Goal: Information Seeking & Learning: Learn about a topic

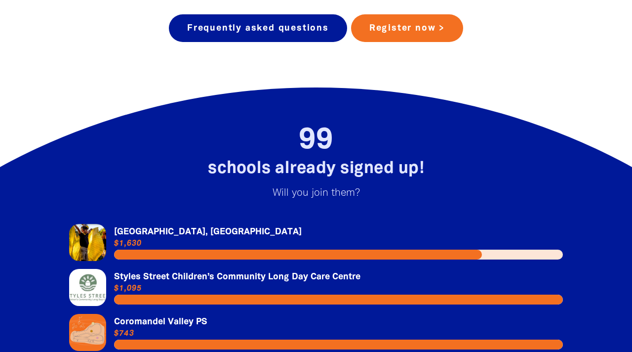
scroll to position [2022, 0]
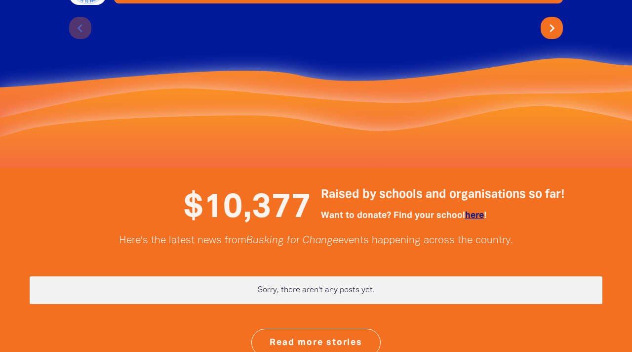
scroll to position [2414, 0]
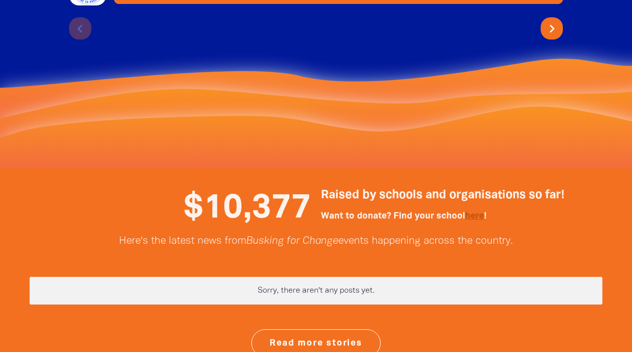
click at [478, 212] on link "here" at bounding box center [474, 216] width 19 height 8
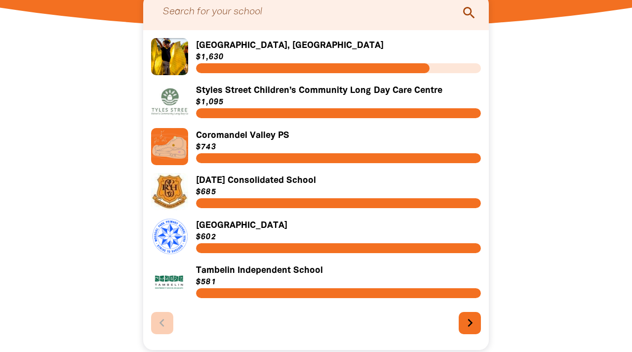
scroll to position [325, 0]
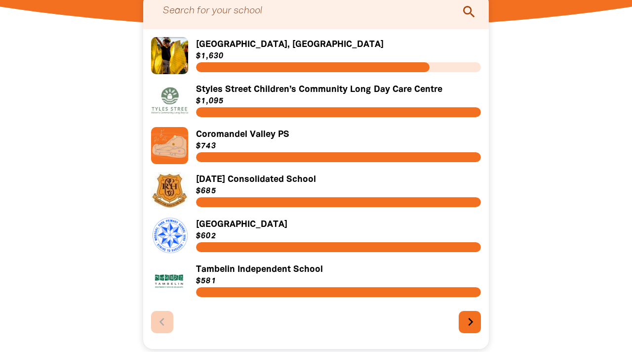
click at [475, 326] on icon "chevron_right" at bounding box center [471, 322] width 16 height 16
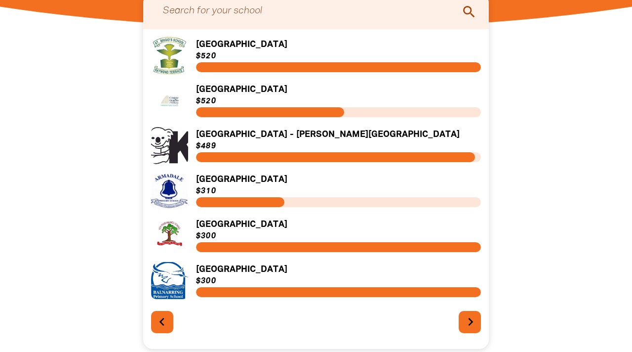
click at [475, 326] on icon "chevron_right" at bounding box center [471, 322] width 16 height 16
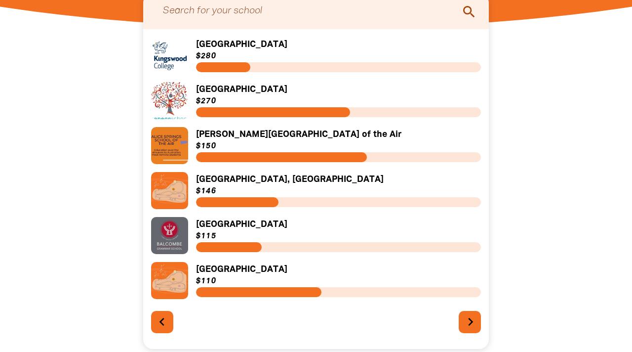
click at [476, 325] on icon "chevron_right" at bounding box center [471, 322] width 16 height 16
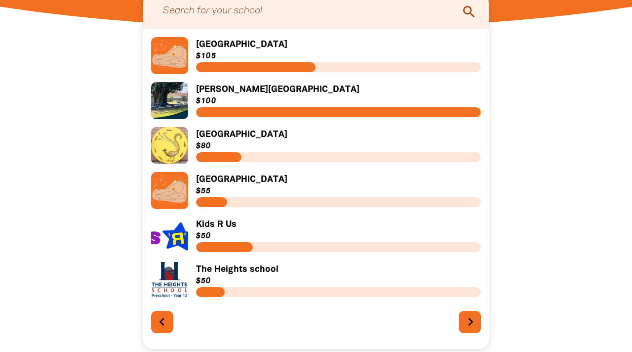
click at [476, 324] on icon "chevron_right" at bounding box center [471, 322] width 16 height 16
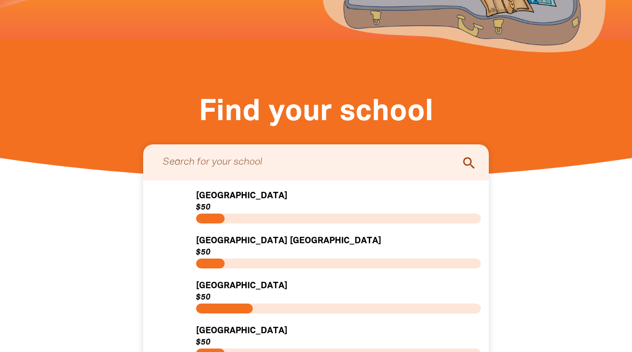
scroll to position [0, 0]
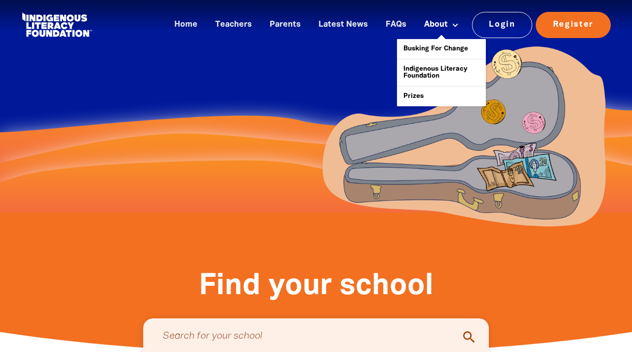
click at [448, 26] on button at bounding box center [456, 24] width 18 height 11
click at [415, 88] on link "Prizes" at bounding box center [441, 96] width 89 height 20
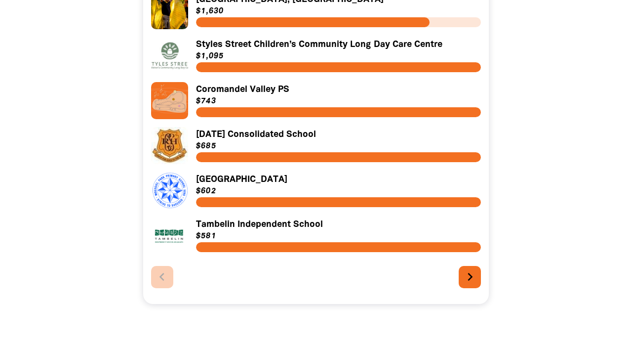
scroll to position [372, 0]
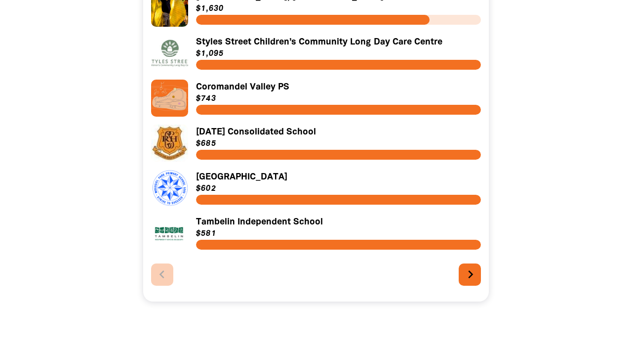
click at [469, 275] on icon "chevron_right" at bounding box center [471, 274] width 16 height 16
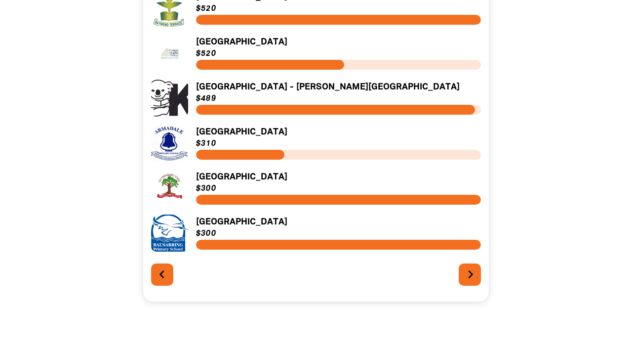
scroll to position [337, 0]
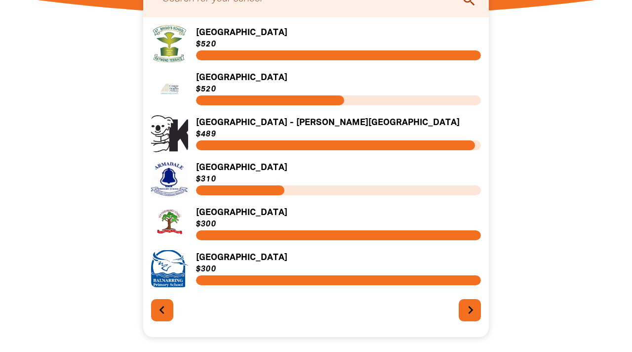
click at [471, 308] on icon "chevron_right" at bounding box center [471, 310] width 16 height 16
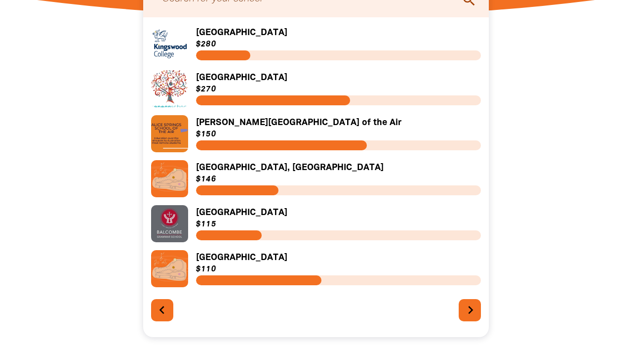
click at [472, 312] on icon "chevron_right" at bounding box center [471, 310] width 16 height 16
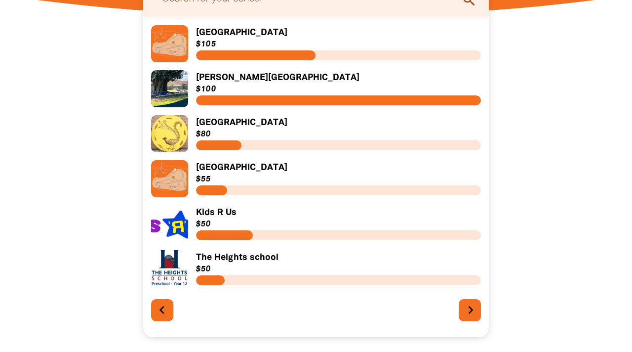
click at [473, 312] on icon "chevron_right" at bounding box center [471, 310] width 16 height 16
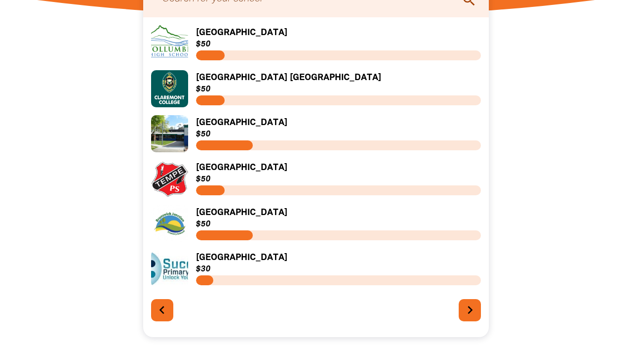
click at [270, 257] on link "Link to [GEOGRAPHIC_DATA]" at bounding box center [316, 268] width 330 height 37
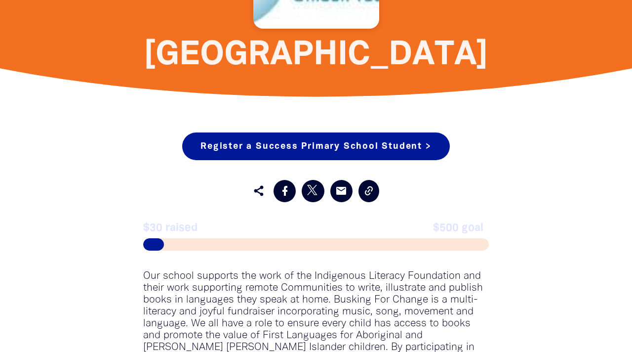
scroll to position [408, 0]
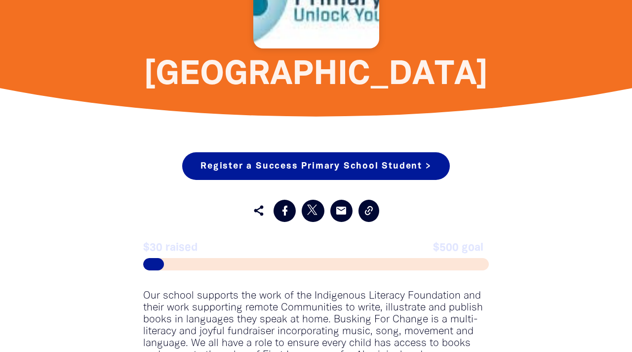
scroll to position [337, 0]
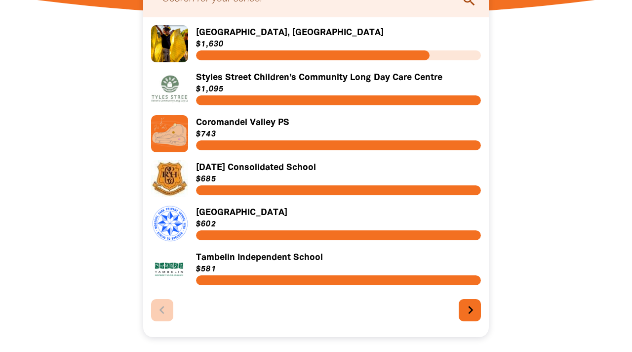
click at [473, 310] on icon "chevron_right" at bounding box center [471, 310] width 16 height 16
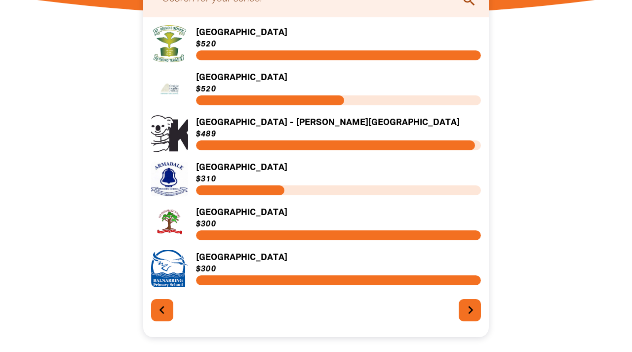
click at [472, 310] on icon "chevron_right" at bounding box center [471, 310] width 16 height 16
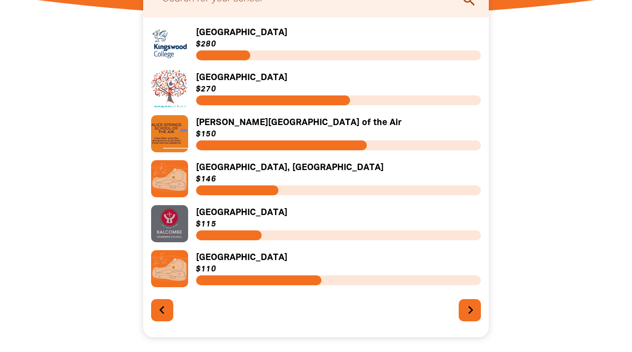
click at [472, 312] on icon "chevron_right" at bounding box center [471, 310] width 16 height 16
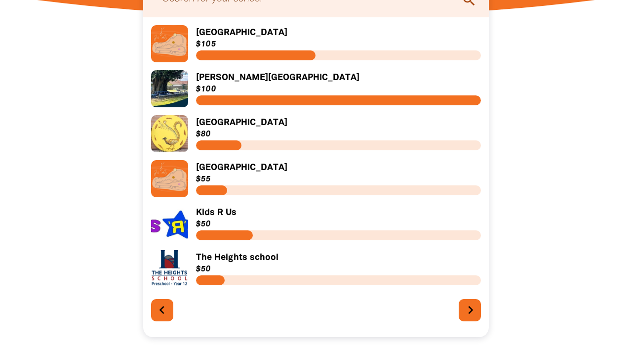
click at [471, 313] on icon "chevron_right" at bounding box center [471, 310] width 16 height 16
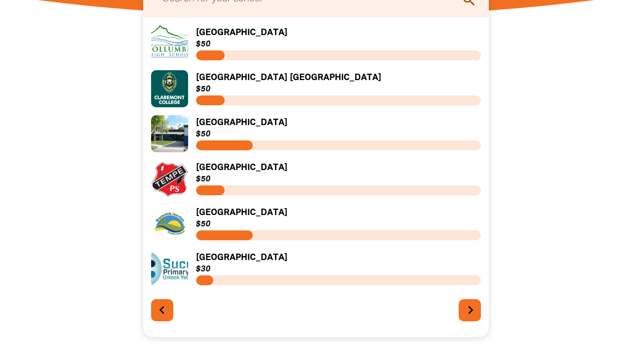
click at [471, 312] on icon "chevron_right" at bounding box center [471, 310] width 16 height 16
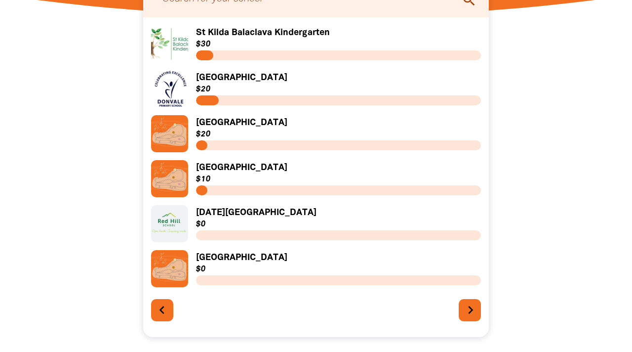
click at [464, 307] on icon "chevron_right" at bounding box center [471, 310] width 16 height 16
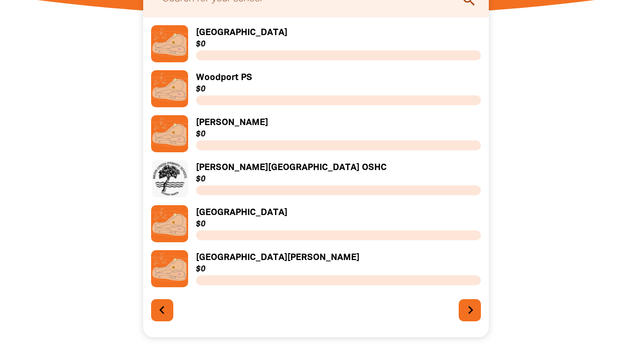
click at [474, 307] on icon "chevron_right" at bounding box center [471, 310] width 16 height 16
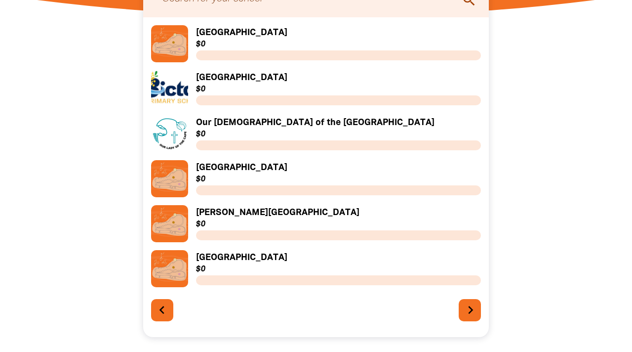
click at [473, 304] on icon "chevron_right" at bounding box center [471, 310] width 16 height 16
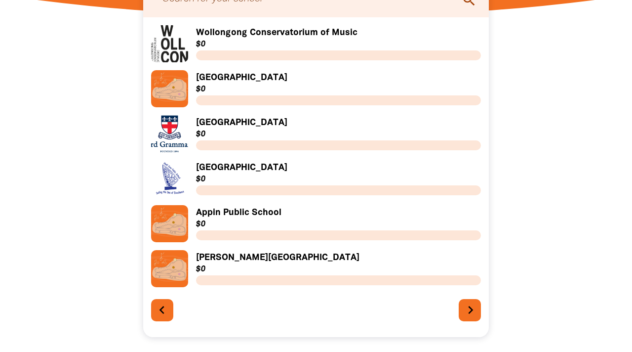
click at [473, 305] on icon "chevron_right" at bounding box center [471, 310] width 16 height 16
